Goal: Transaction & Acquisition: Book appointment/travel/reservation

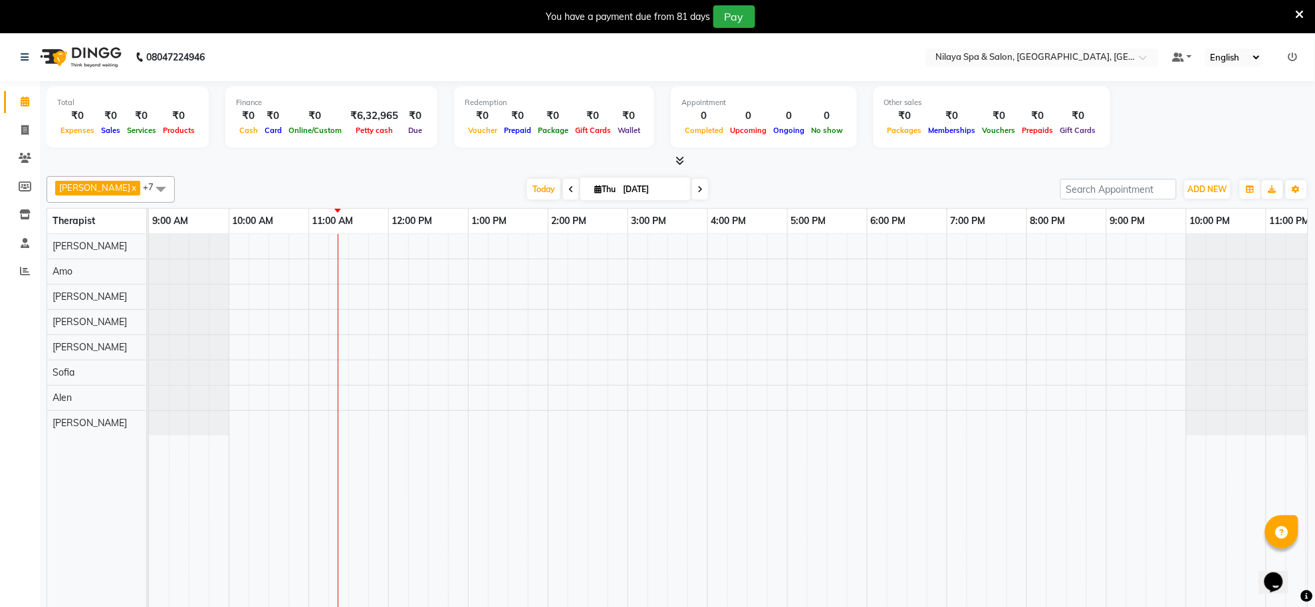
click at [489, 250] on div at bounding box center [747, 430] width 1197 height 392
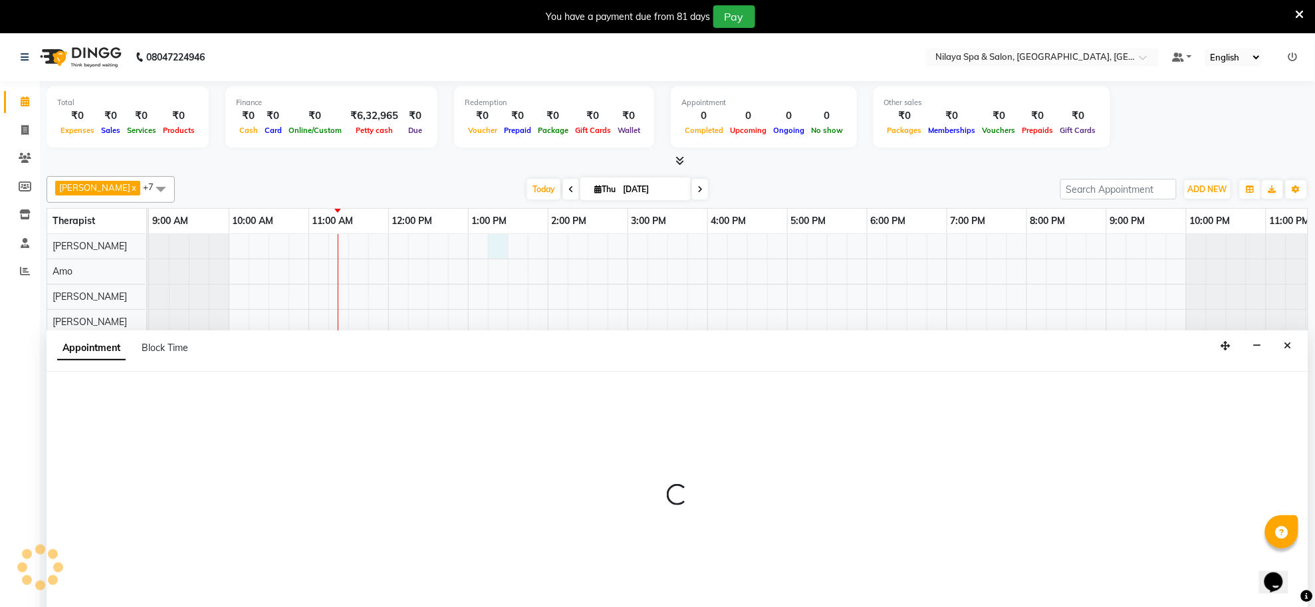
scroll to position [33, 0]
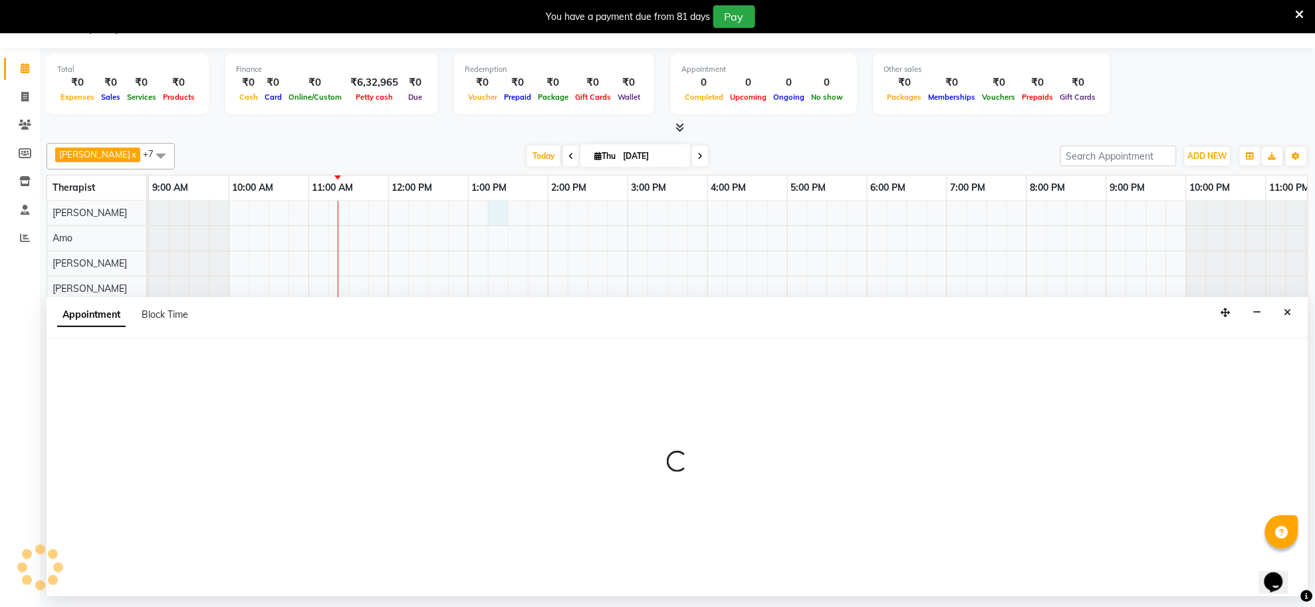
select select "80697"
select select "tentative"
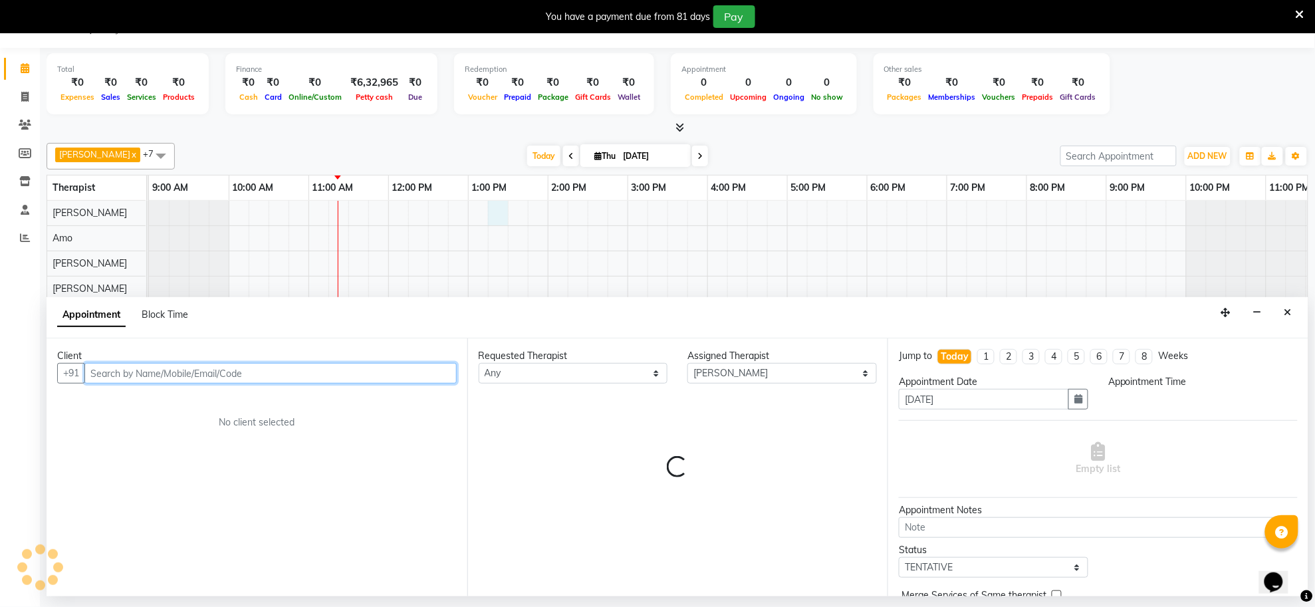
select select "795"
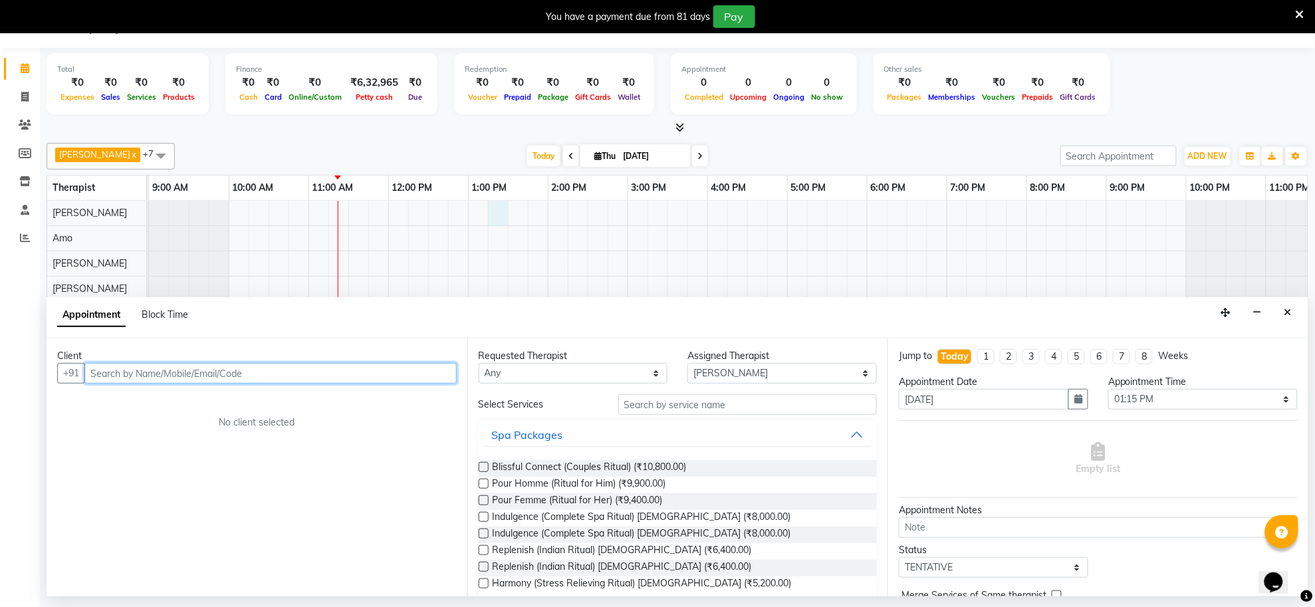
click at [378, 371] on input "text" at bounding box center [270, 373] width 372 height 21
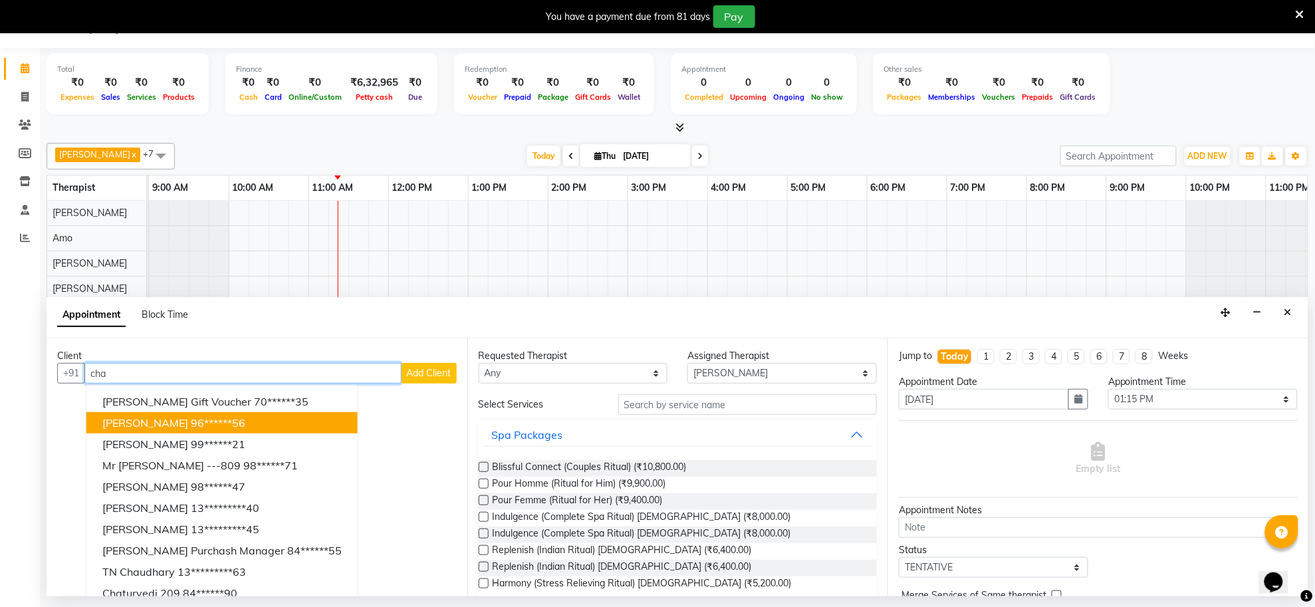
click at [230, 427] on ngb-highlight "96******56" at bounding box center [218, 422] width 55 height 13
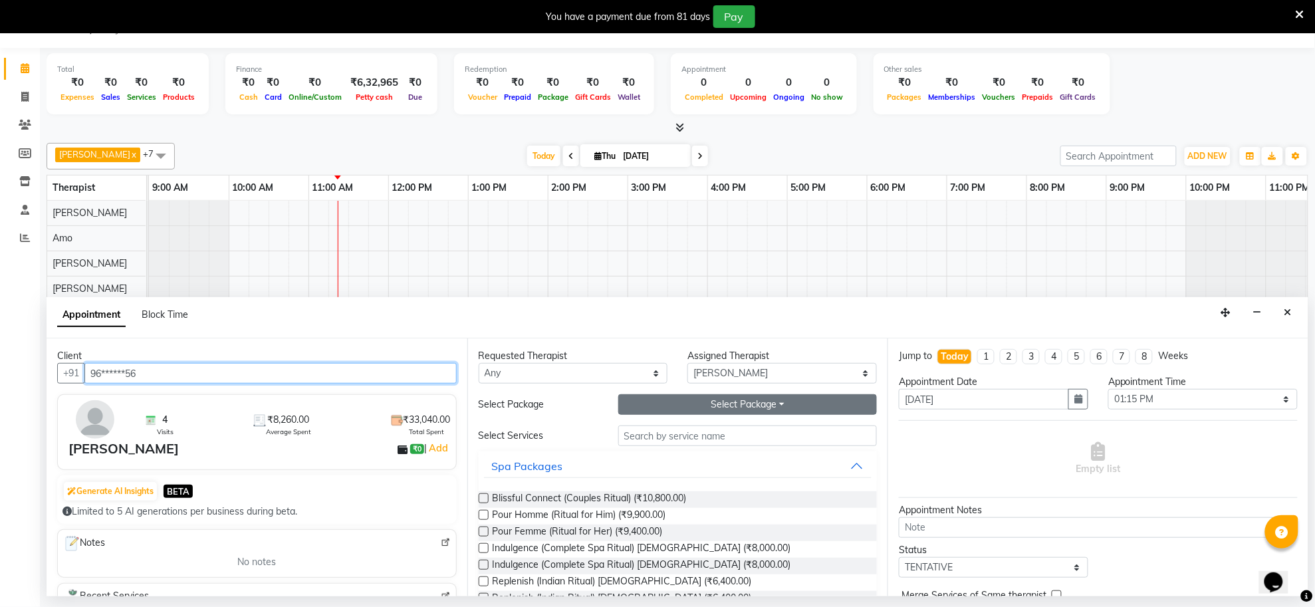
type input "96******56"
click at [692, 408] on button "Select Package Toggle Dropdown" at bounding box center [747, 404] width 259 height 21
click at [656, 429] on li "GOLD_ALL" at bounding box center [671, 432] width 105 height 19
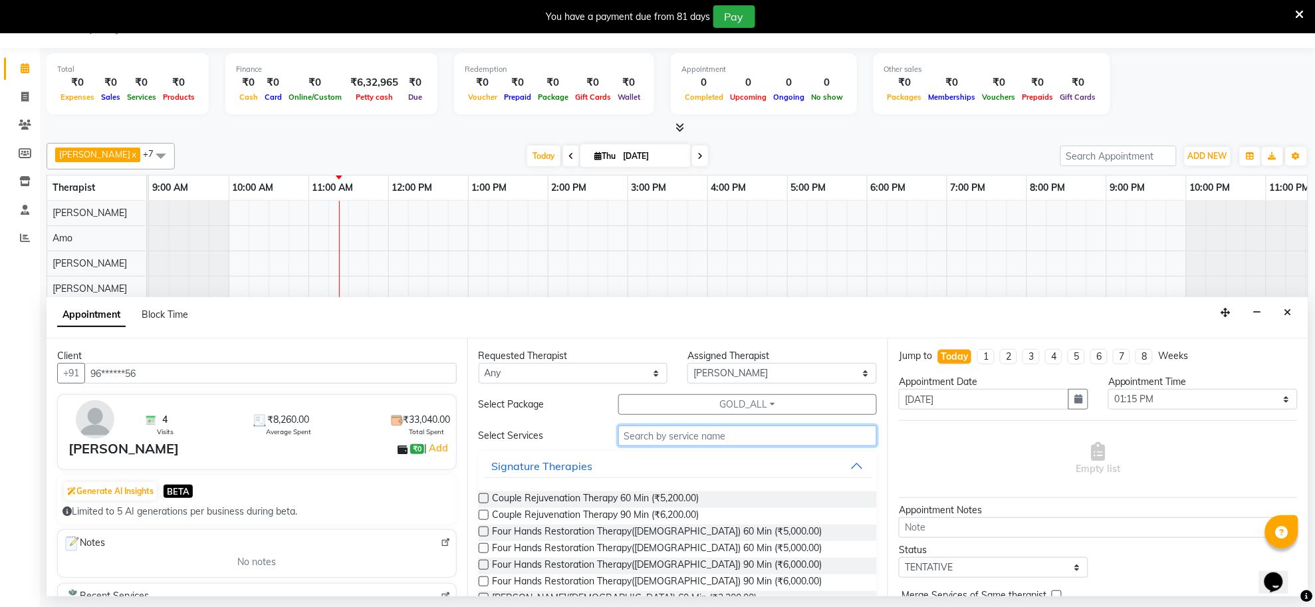
click at [678, 437] on input "text" at bounding box center [747, 435] width 259 height 21
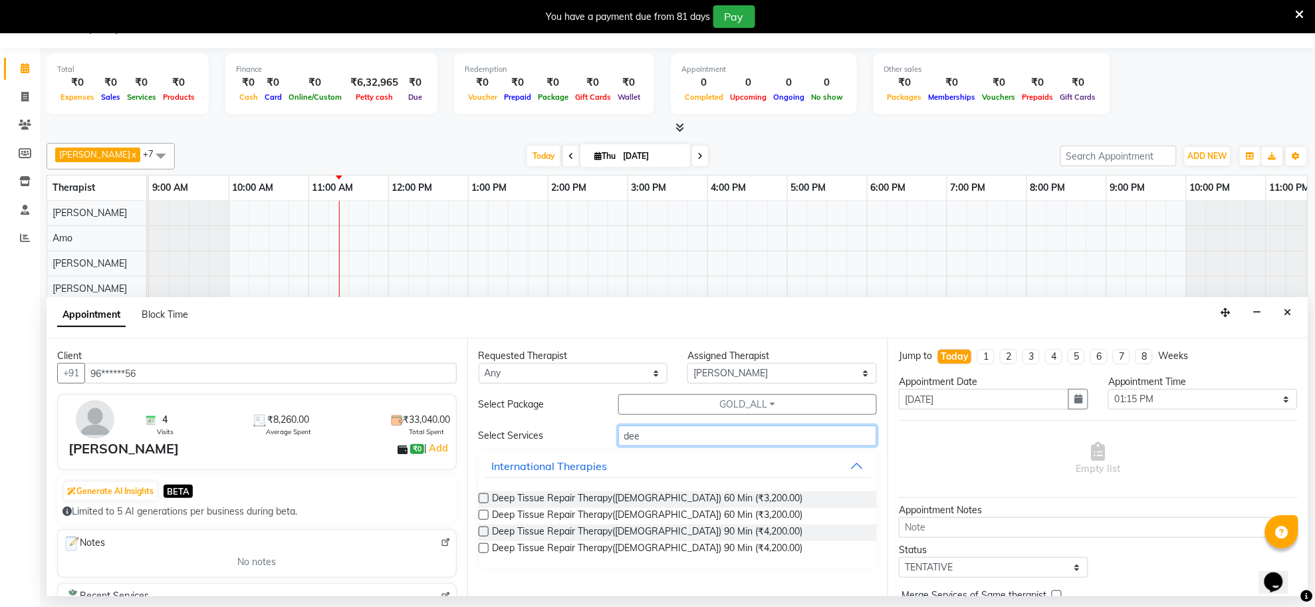
type input "dee"
click at [483, 502] on label at bounding box center [484, 498] width 10 height 10
click at [483, 502] on input "checkbox" at bounding box center [483, 499] width 9 height 9
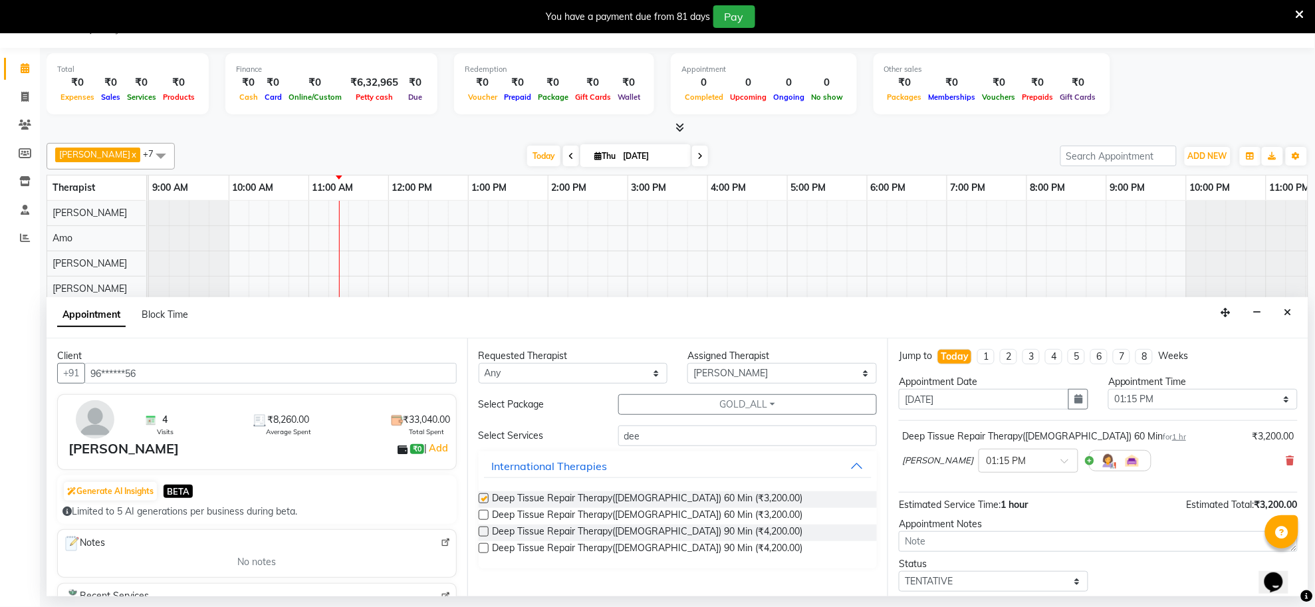
click at [483, 502] on label at bounding box center [484, 498] width 10 height 10
click at [483, 502] on input "checkbox" at bounding box center [483, 499] width 9 height 9
checkbox input "false"
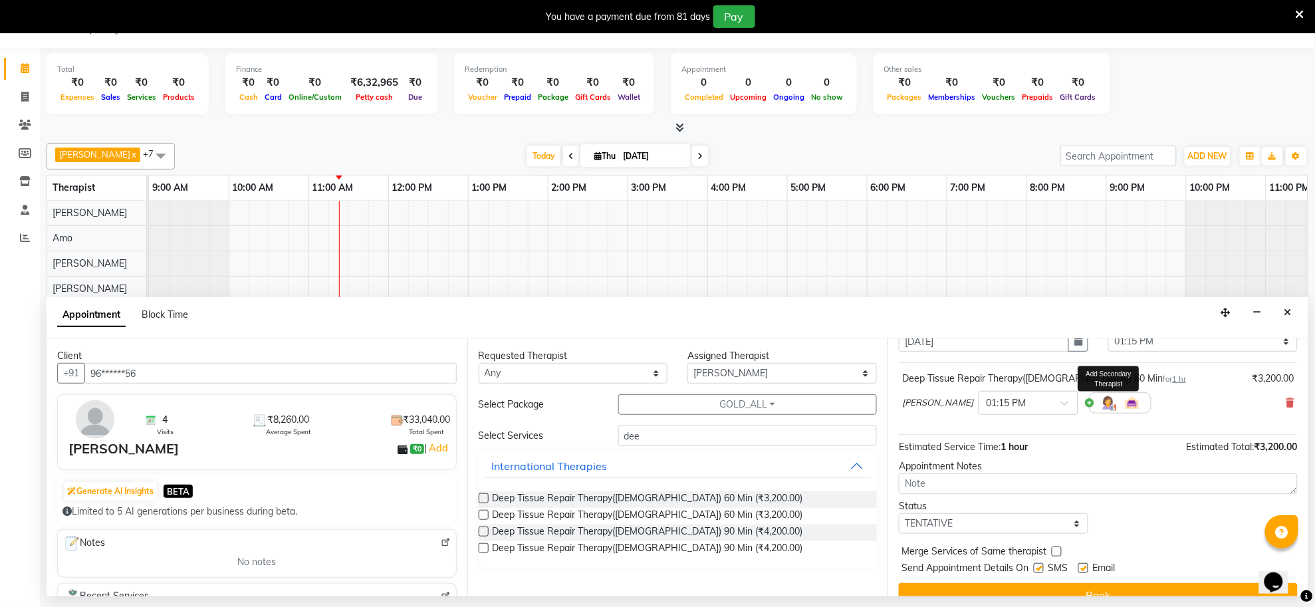
scroll to position [80, 0]
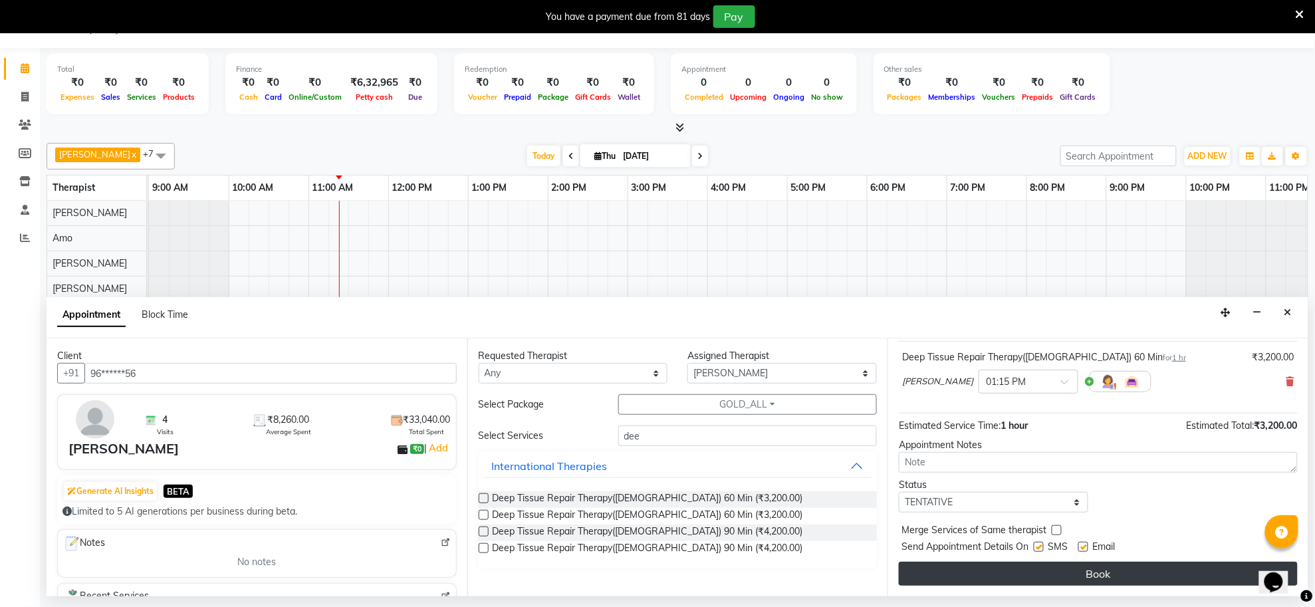
click at [1078, 576] on button "Book" at bounding box center [1098, 574] width 399 height 24
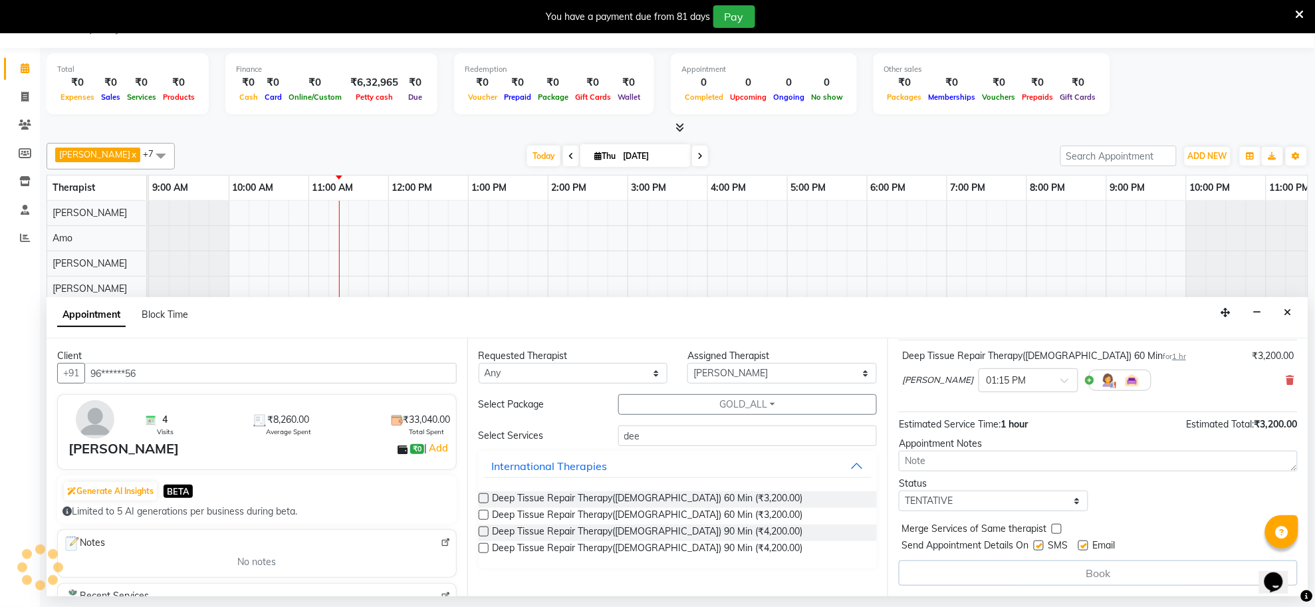
scroll to position [0, 0]
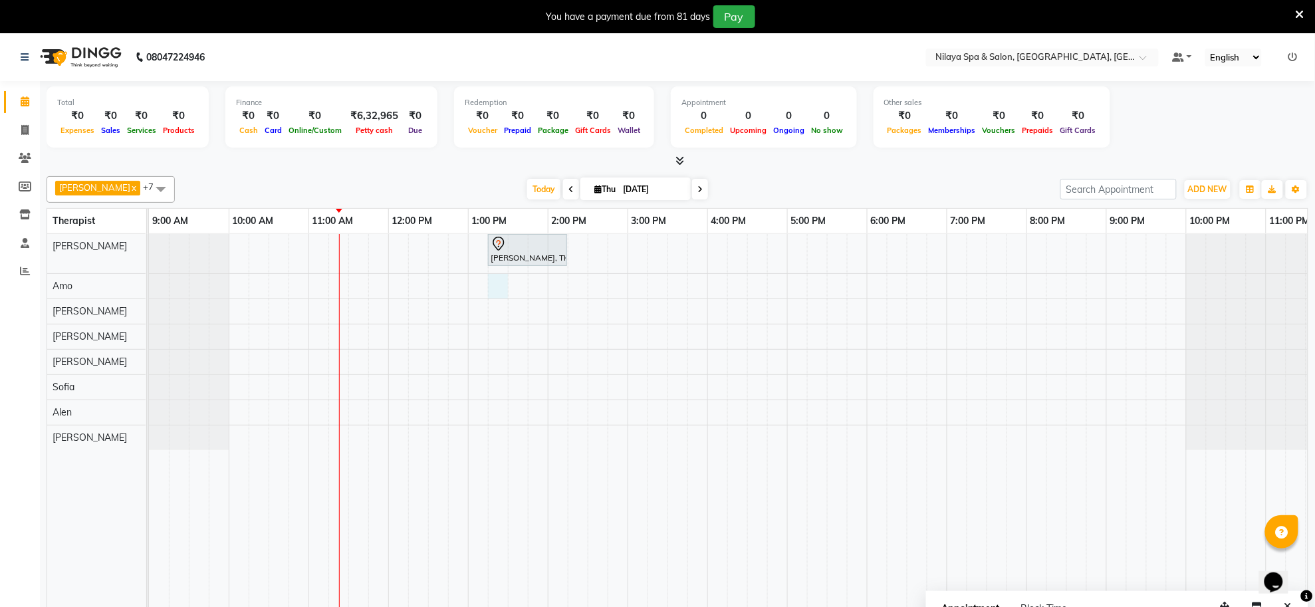
click at [489, 283] on div "[PERSON_NAME], TK01, 01:15 PM-02:15 PM, Deep Tissue Repair Therapy([DEMOGRAPHIC…" at bounding box center [747, 430] width 1197 height 392
select select "80700"
select select "795"
select select "tentative"
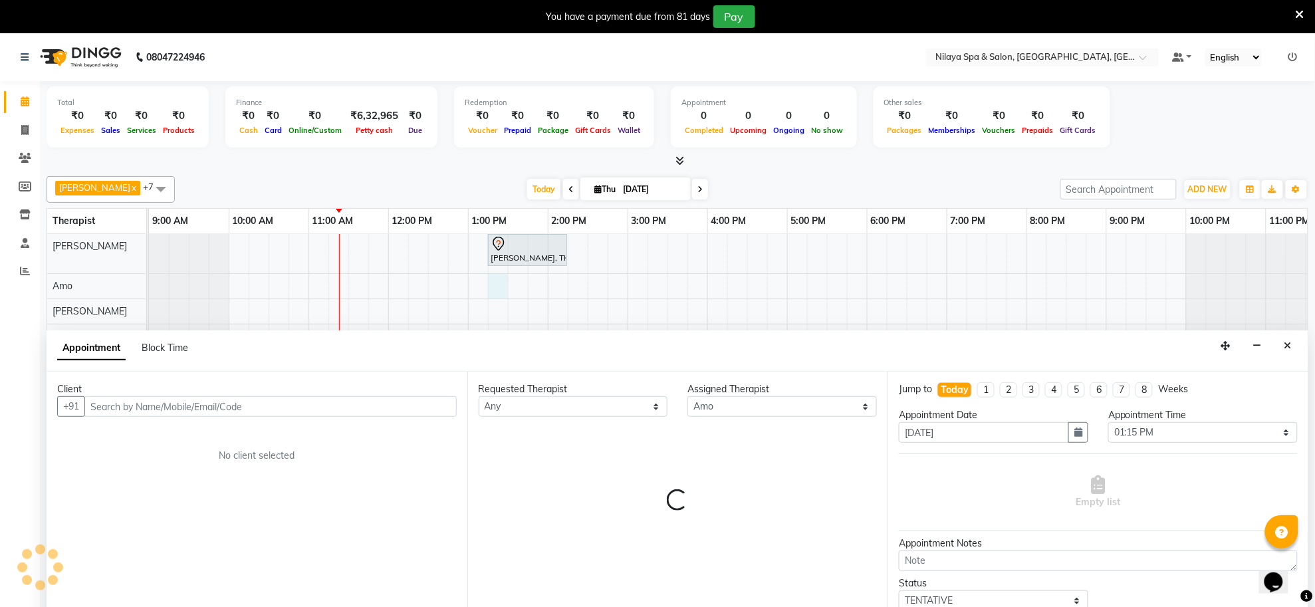
scroll to position [33, 0]
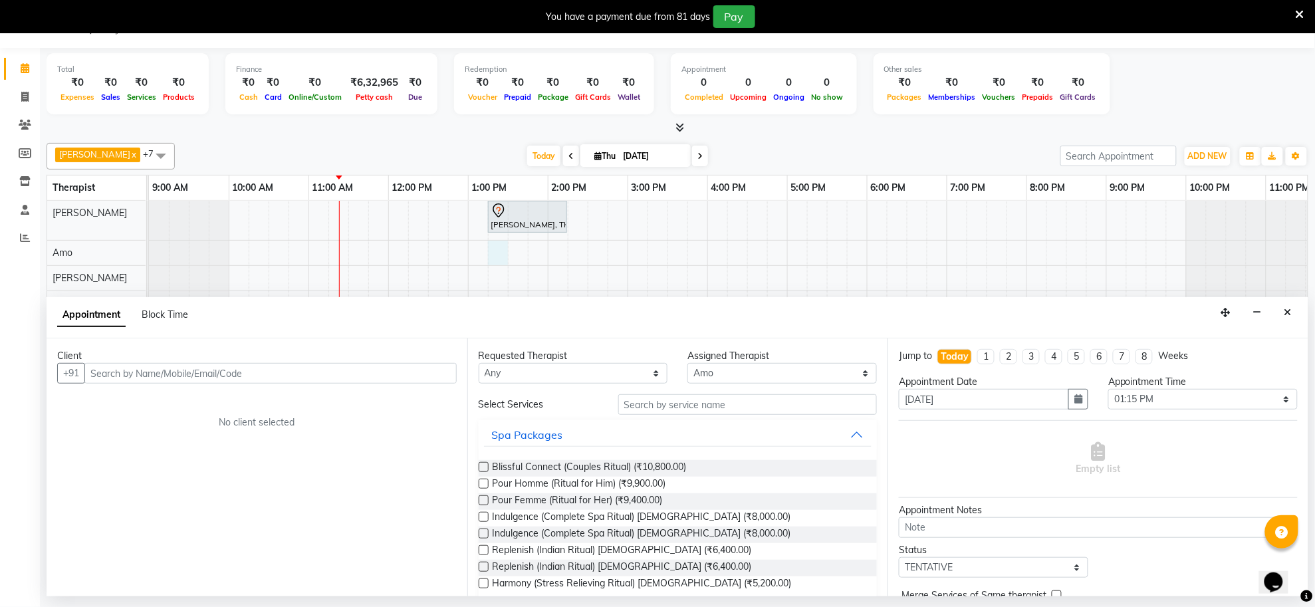
click at [296, 374] on input "text" at bounding box center [270, 373] width 372 height 21
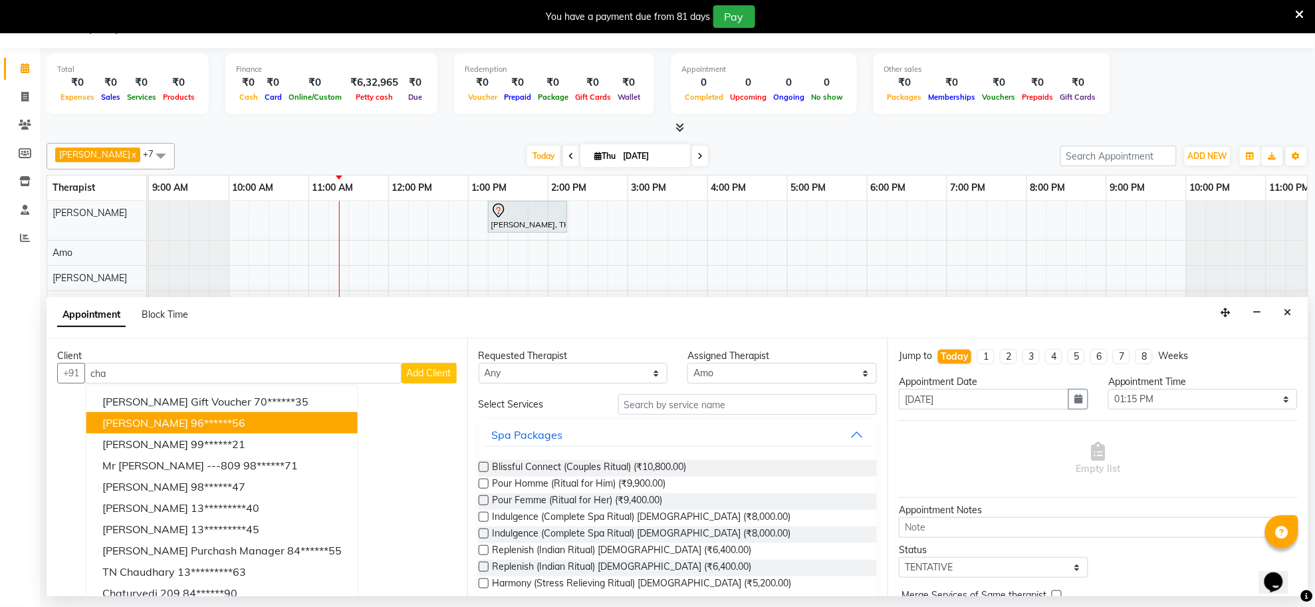
click at [251, 426] on button "[PERSON_NAME] 96******56" at bounding box center [221, 422] width 271 height 21
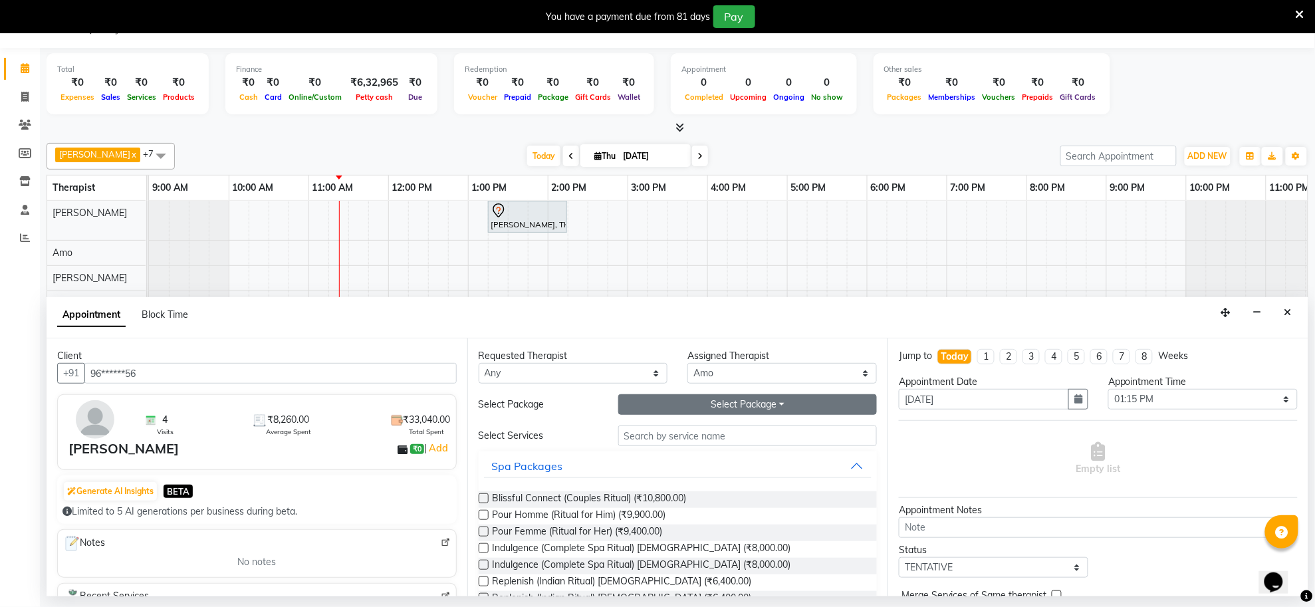
type input "96******56"
click at [765, 400] on button "Select Package Toggle Dropdown" at bounding box center [747, 404] width 259 height 21
click at [651, 427] on li "GOLD_ALL" at bounding box center [671, 432] width 105 height 19
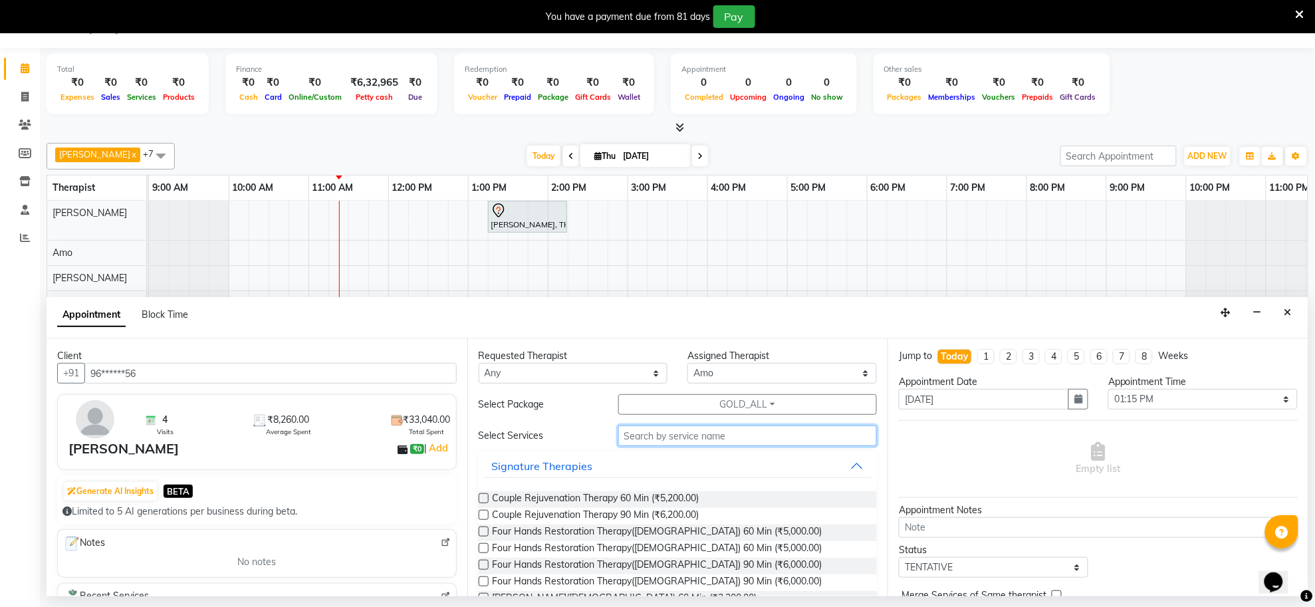
click at [660, 433] on input "text" at bounding box center [747, 435] width 259 height 21
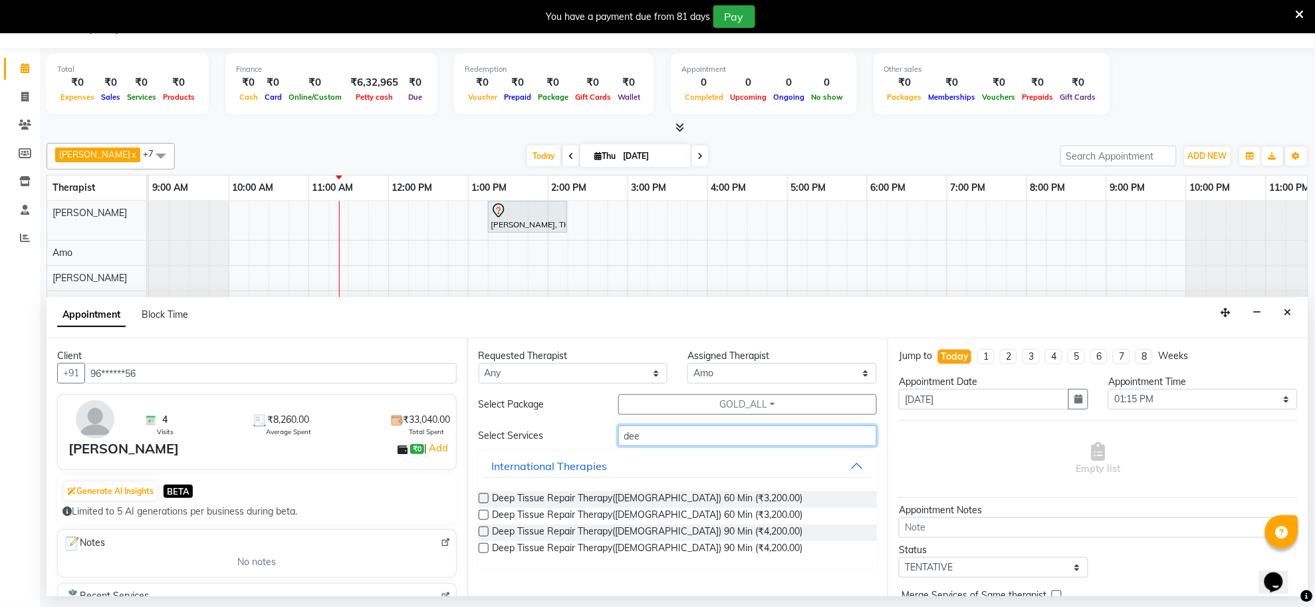
type input "dee"
click at [483, 503] on label at bounding box center [484, 498] width 10 height 10
click at [483, 503] on input "checkbox" at bounding box center [483, 499] width 9 height 9
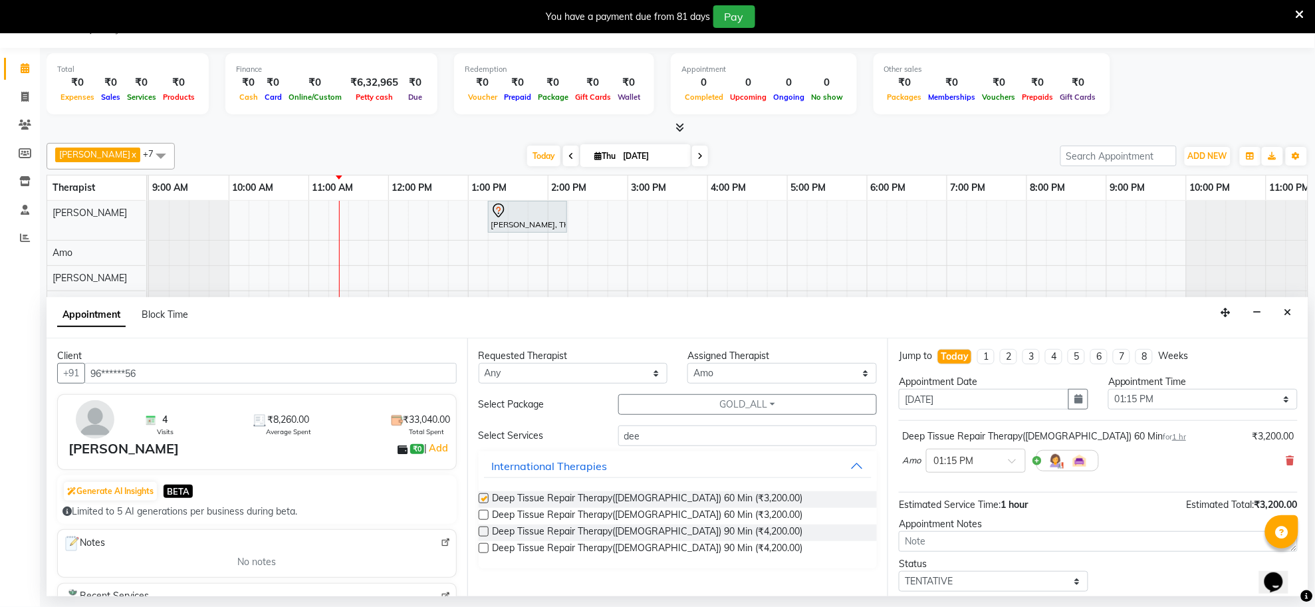
checkbox input "false"
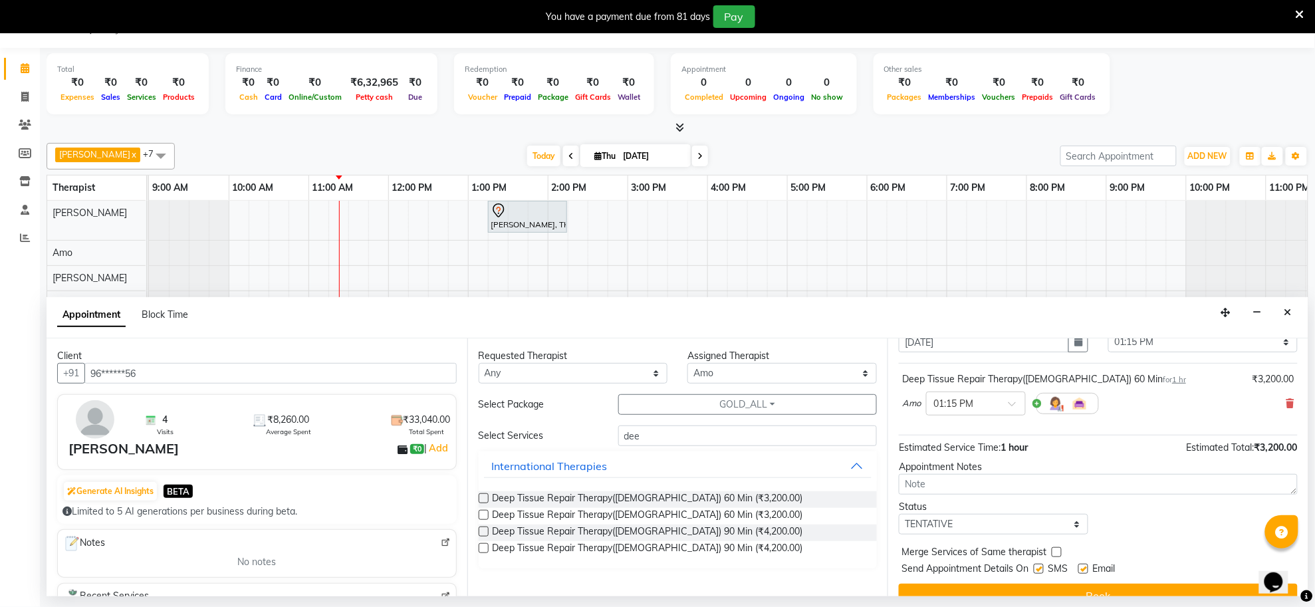
scroll to position [80, 0]
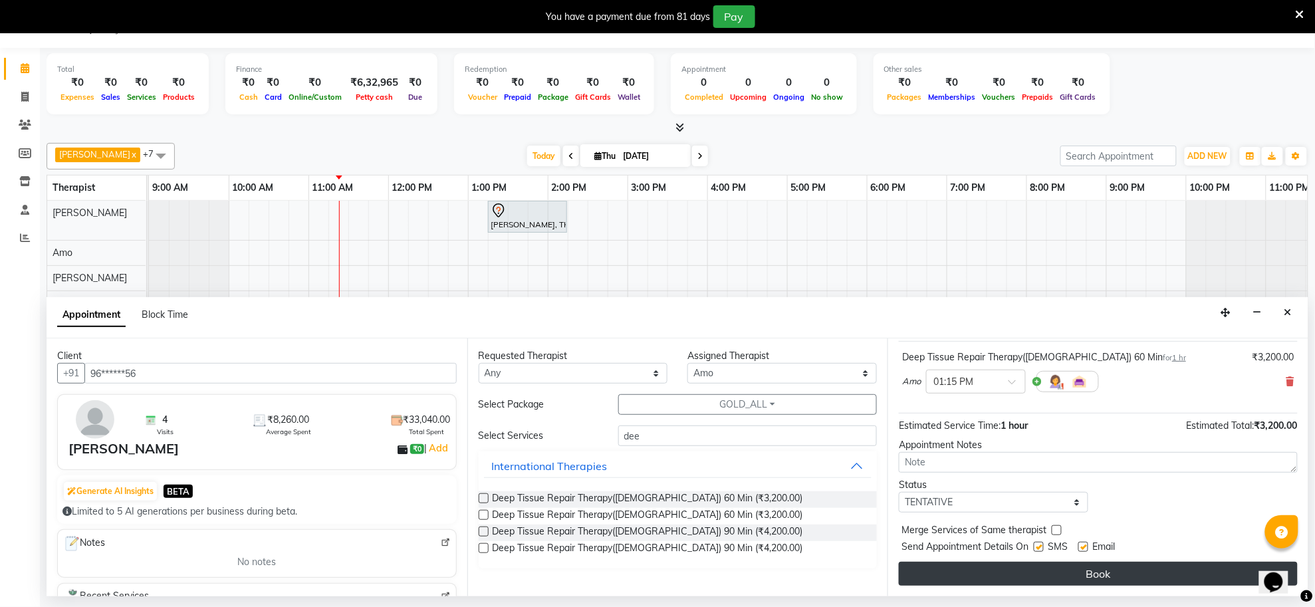
click at [1055, 568] on button "Book" at bounding box center [1098, 574] width 399 height 24
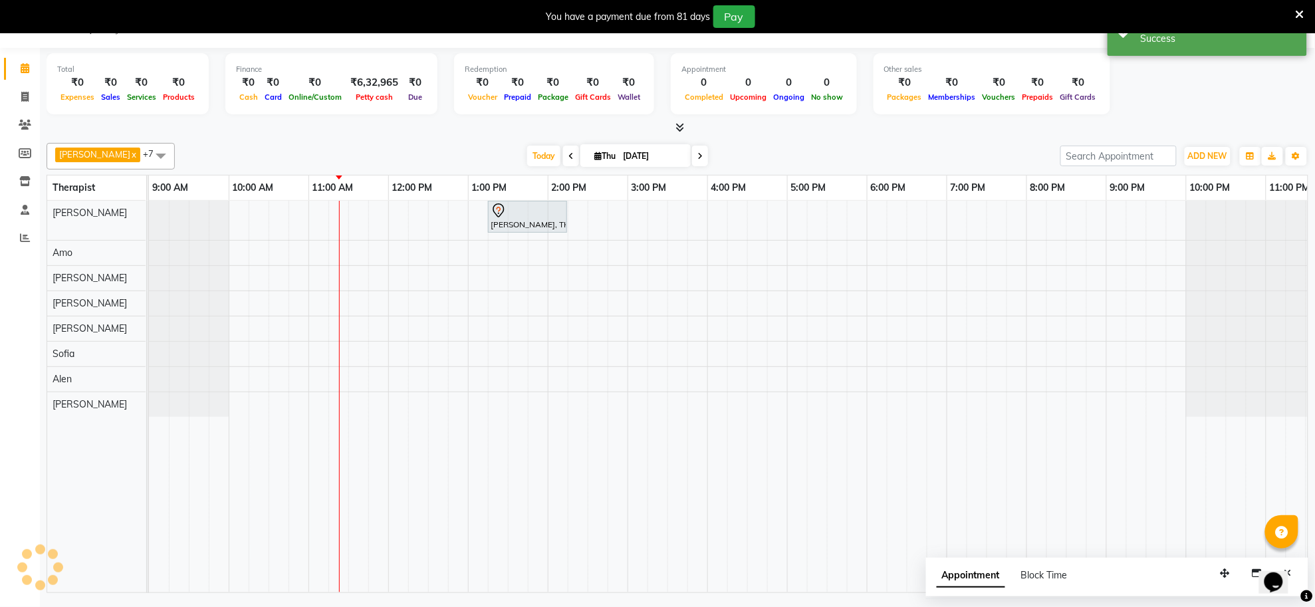
scroll to position [0, 0]
